Goal: Information Seeking & Learning: Find specific fact

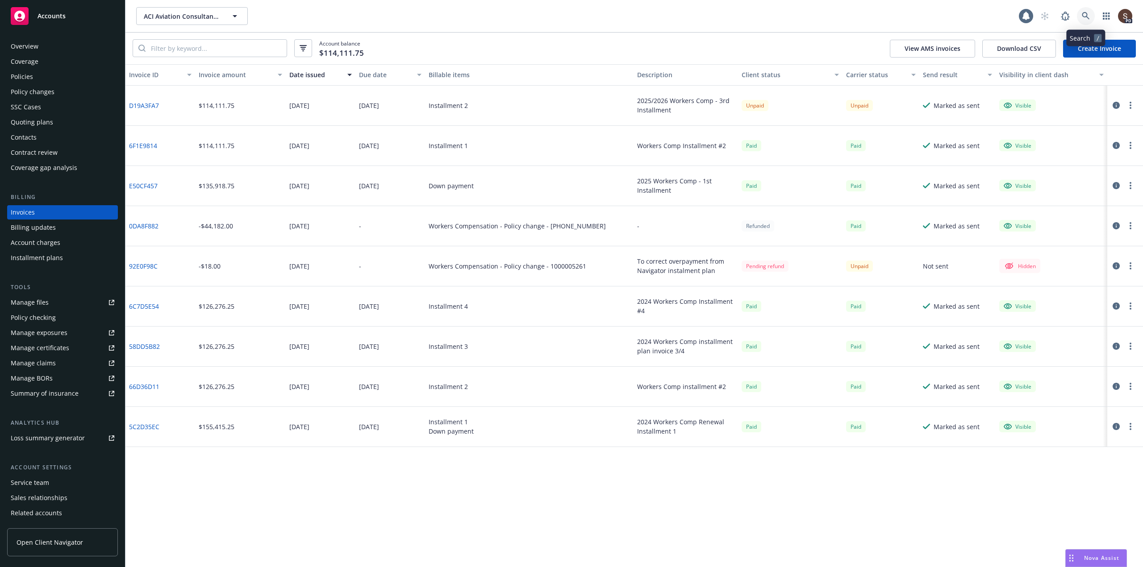
click at [1087, 16] on icon at bounding box center [1086, 16] width 8 height 8
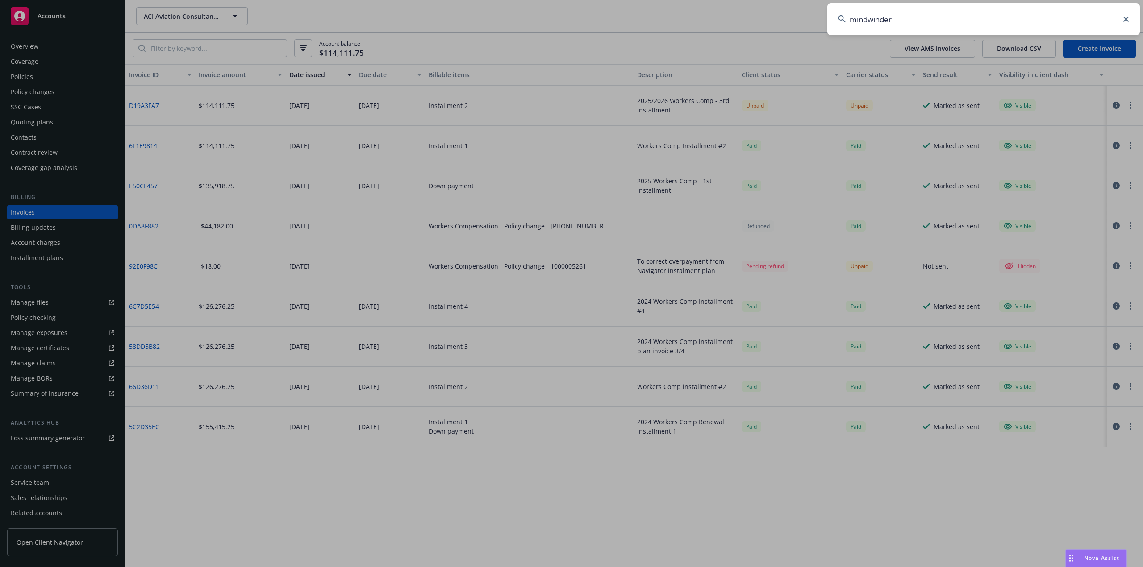
click at [868, 17] on input "mindwinder" at bounding box center [983, 19] width 312 height 32
type input "mind winder"
drag, startPoint x: 928, startPoint y: 18, endPoint x: 795, endPoint y: 18, distance: 133.0
click at [795, 18] on div "mind winder" at bounding box center [571, 283] width 1143 height 567
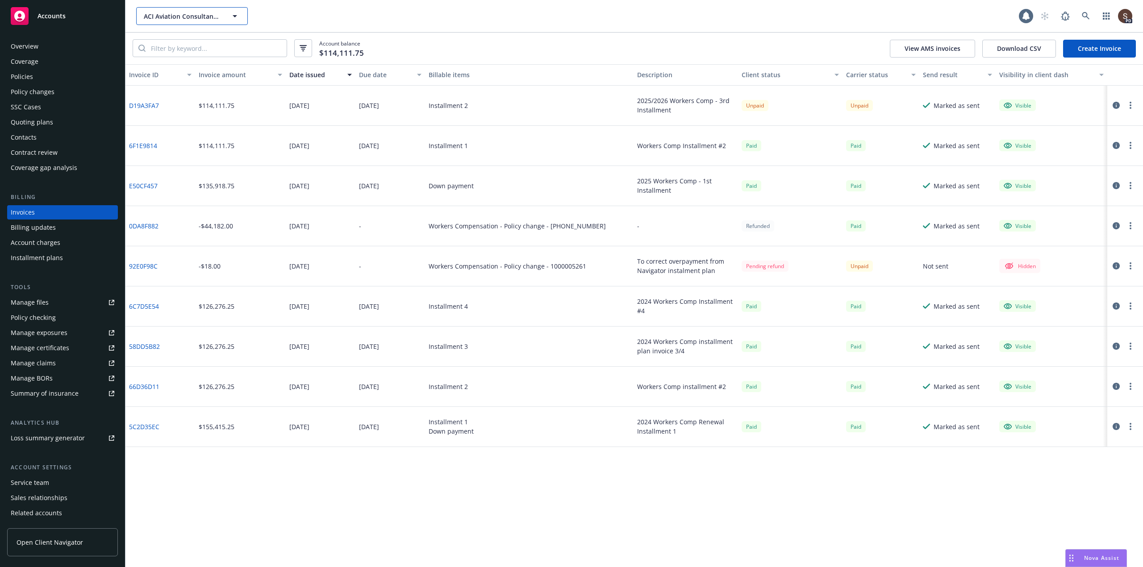
click at [210, 19] on span "ACI Aviation Consultants, Inc." at bounding box center [182, 16] width 77 height 9
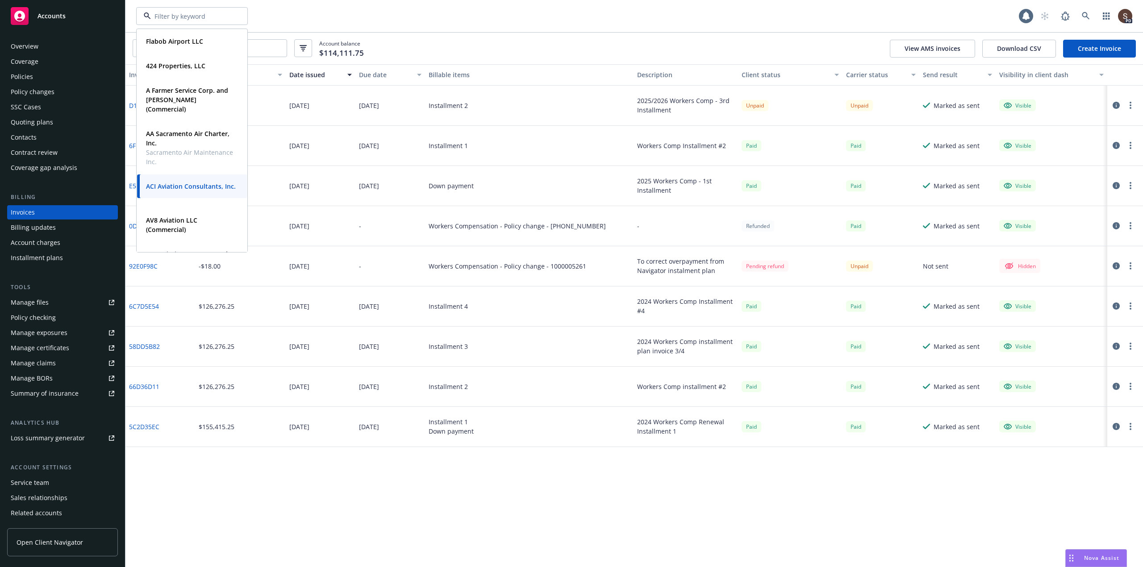
paste input "mind winder"
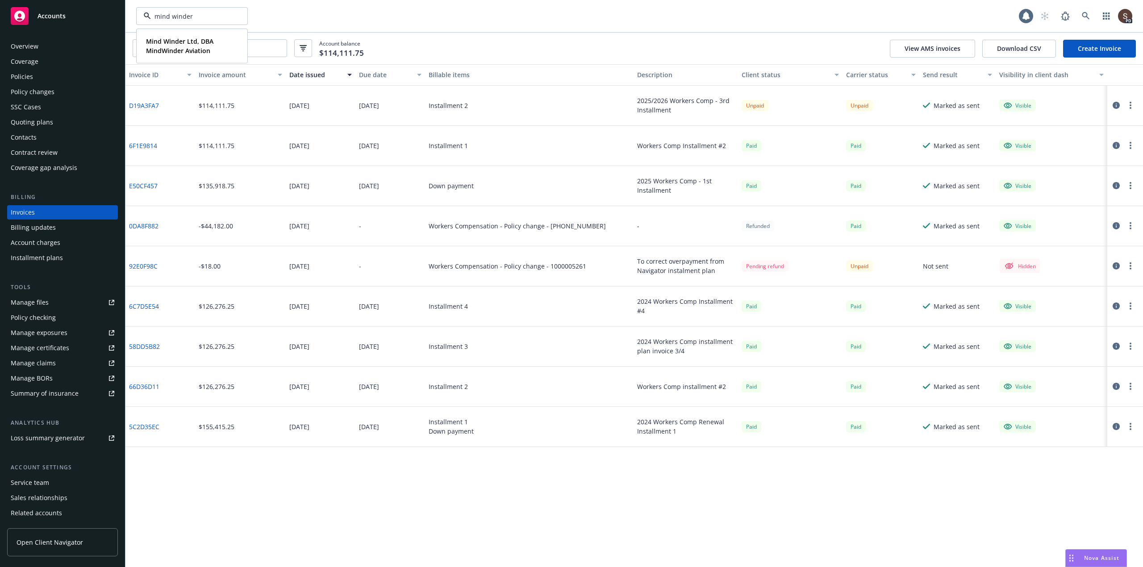
type input "mind winder"
click at [190, 45] on strong "Mind Winder Ltd, DBA MindWinder Aviation" at bounding box center [179, 46] width 67 height 18
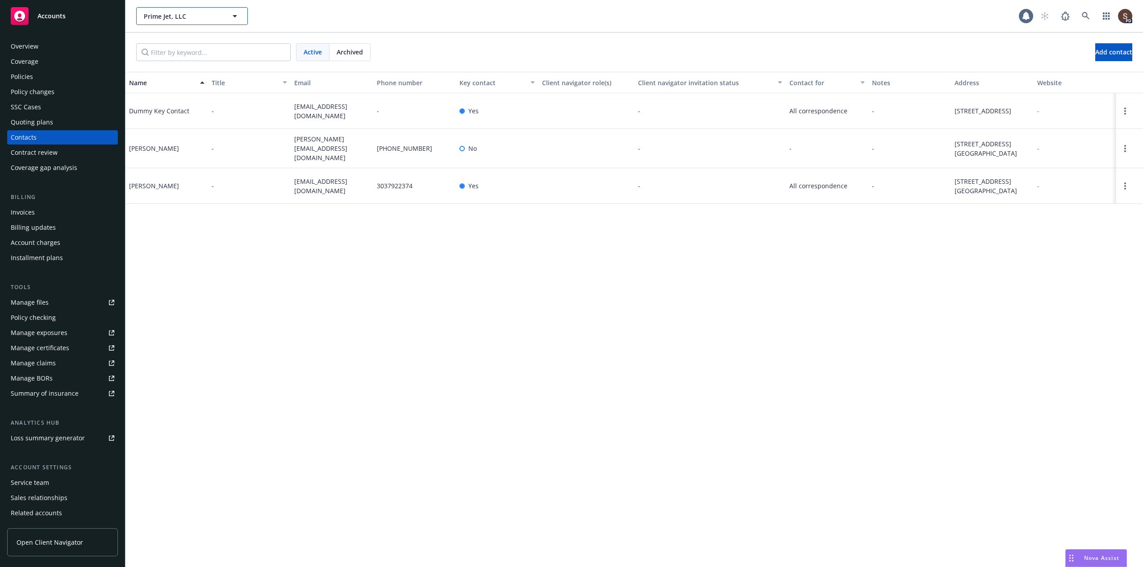
click at [208, 21] on button "Prime Jet, LLC" at bounding box center [192, 16] width 112 height 18
paste input "mind winder"
type input "mind winder"
click at [191, 45] on strong "Mind Winder Ltd, DBA MindWinder Aviation" at bounding box center [179, 46] width 67 height 18
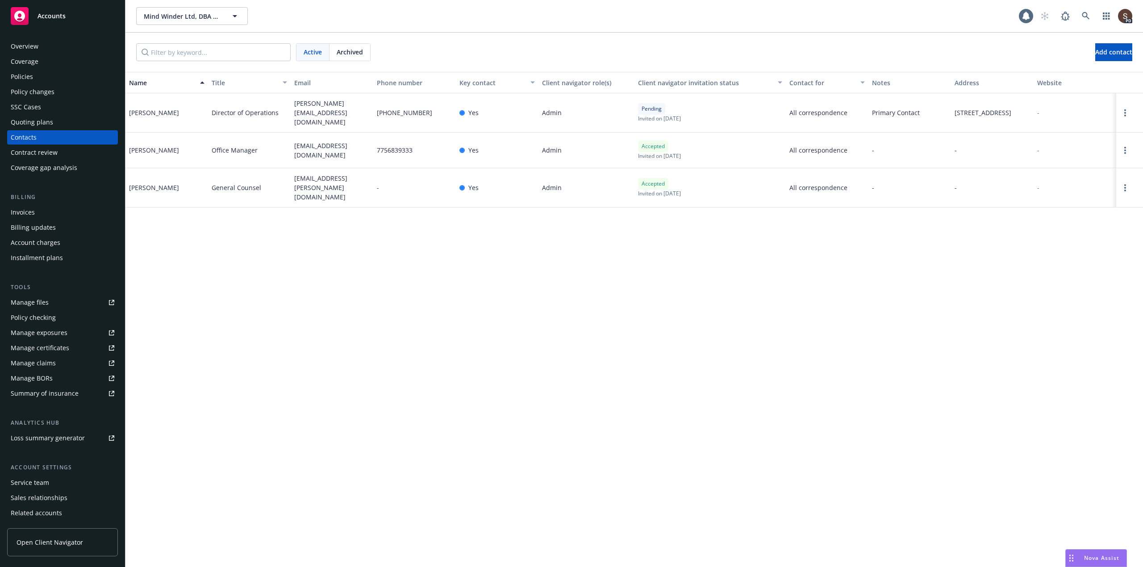
click at [38, 305] on div "Manage files" at bounding box center [30, 302] width 38 height 14
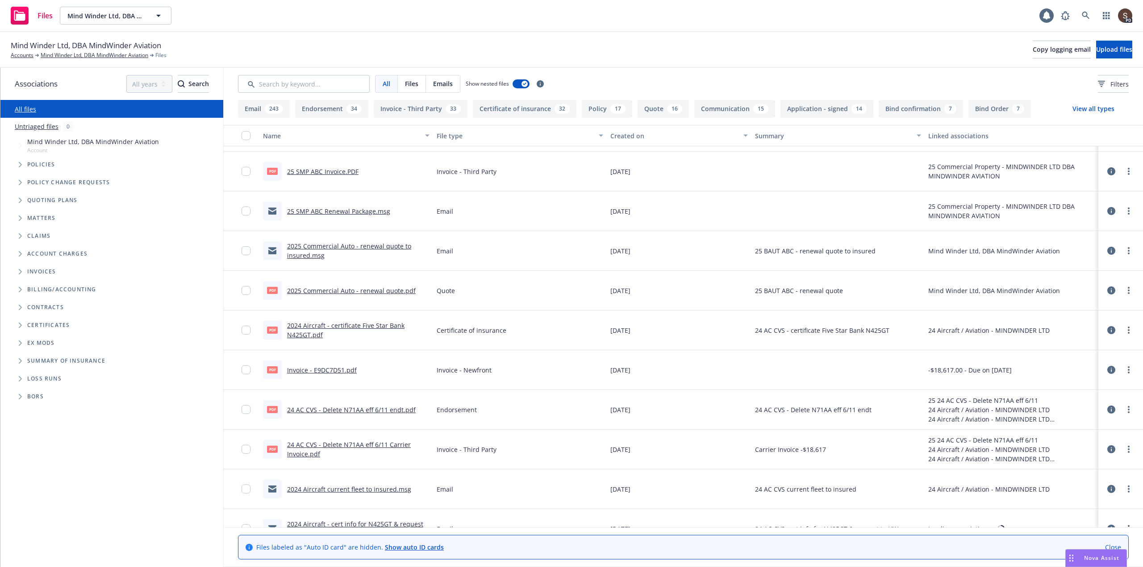
scroll to position [134, 0]
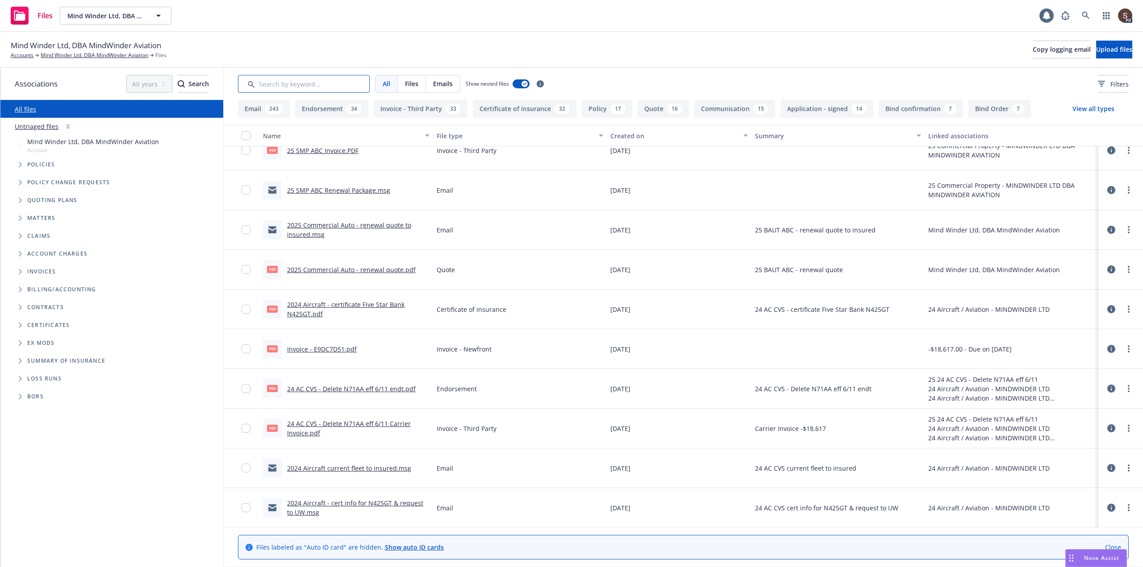
click at [345, 87] on input "Search by keyword..." at bounding box center [304, 84] width 132 height 18
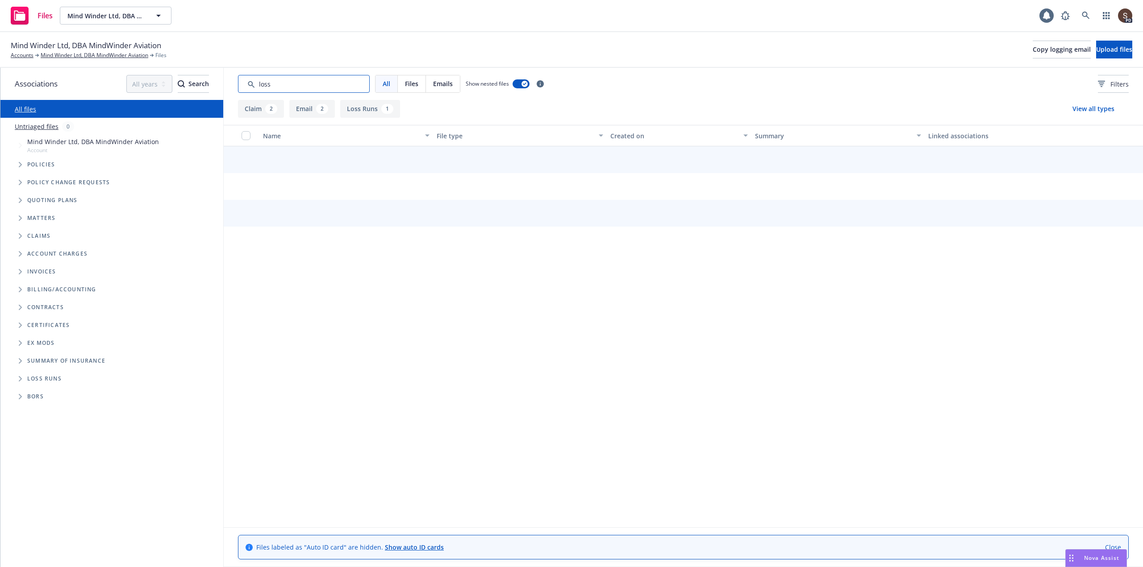
scroll to position [0, 0]
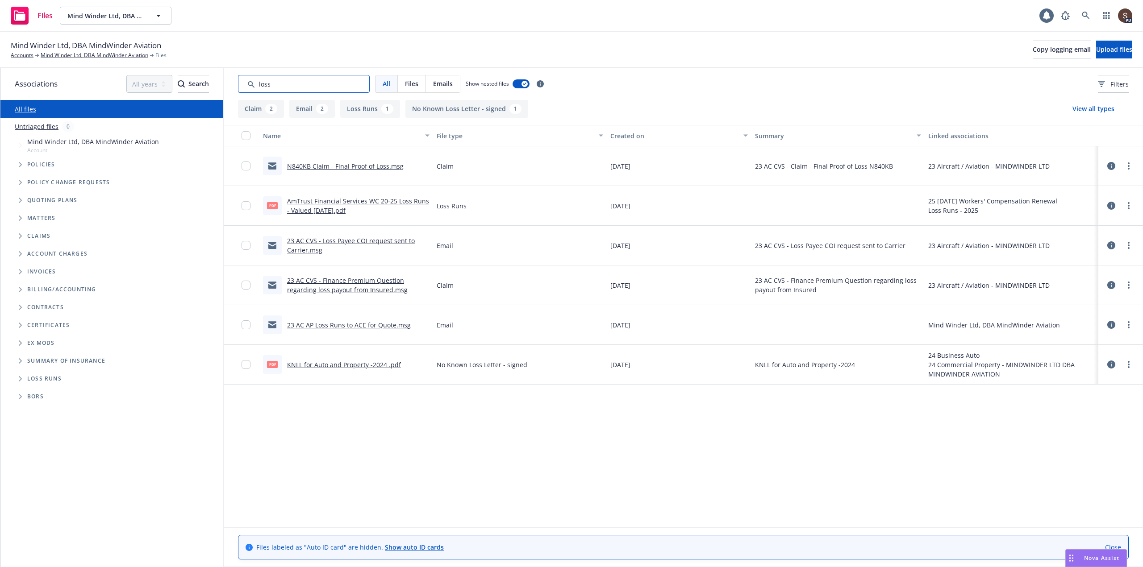
type input "loss"
